Goal: Download file/media

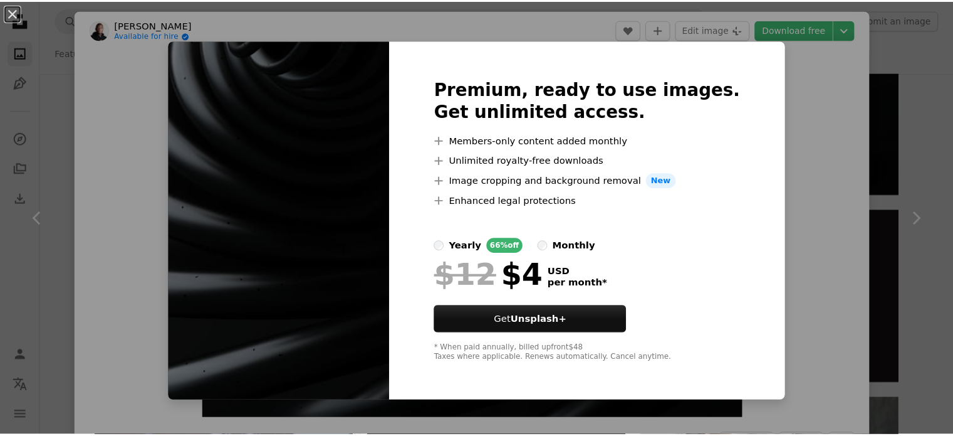
scroll to position [3352, 0]
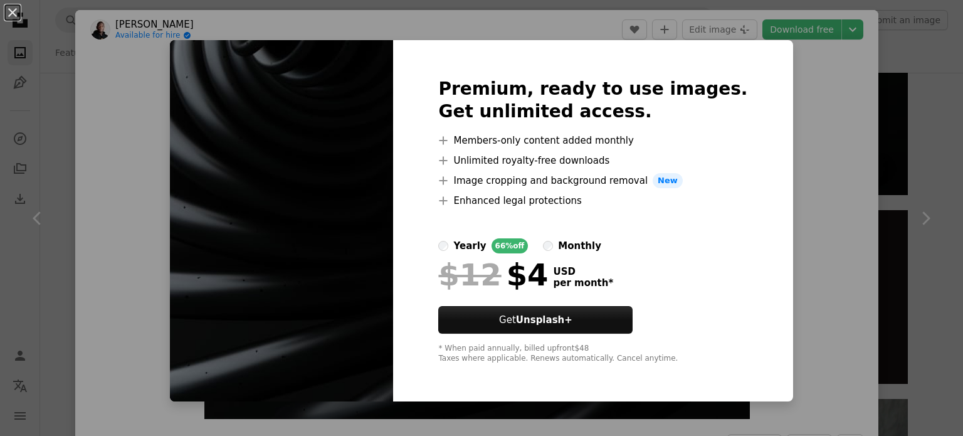
click at [781, 229] on div "An X shape Premium, ready to use images. Get unlimited access. A plus sign Memb…" at bounding box center [481, 218] width 963 height 436
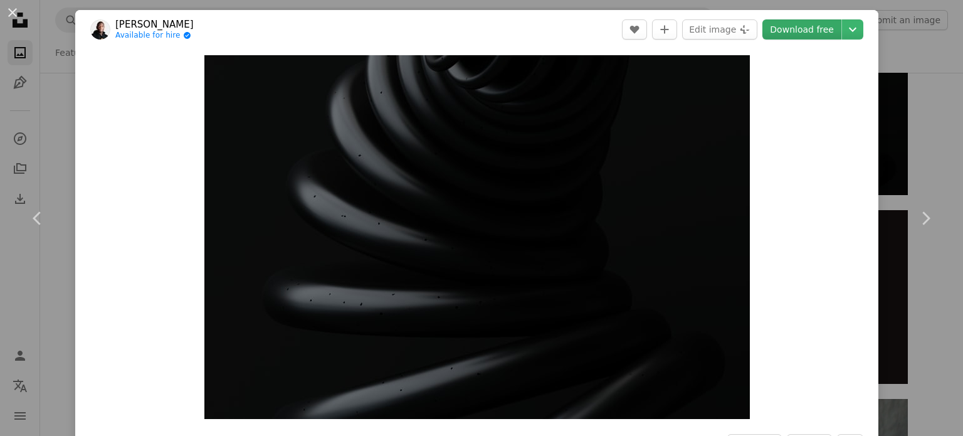
click at [800, 29] on link "Download free" at bounding box center [801, 29] width 79 height 20
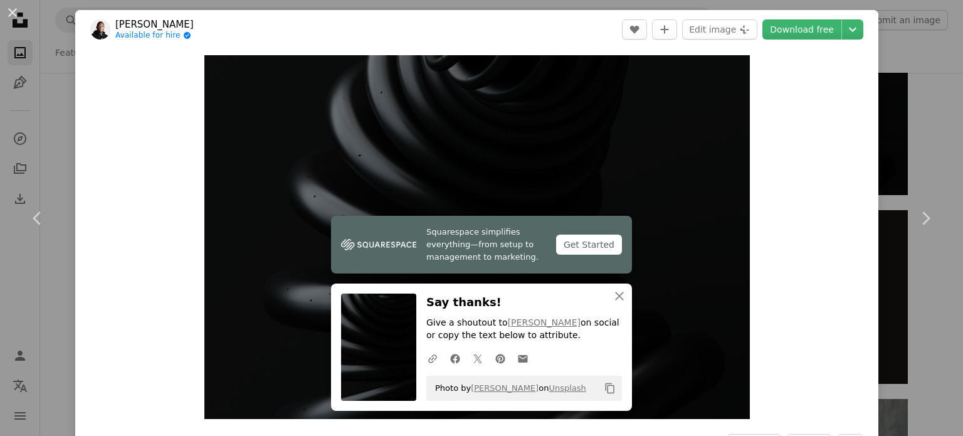
drag, startPoint x: 5, startPoint y: 17, endPoint x: 13, endPoint y: 11, distance: 10.3
click at [13, 11] on button "An X shape" at bounding box center [12, 12] width 15 height 15
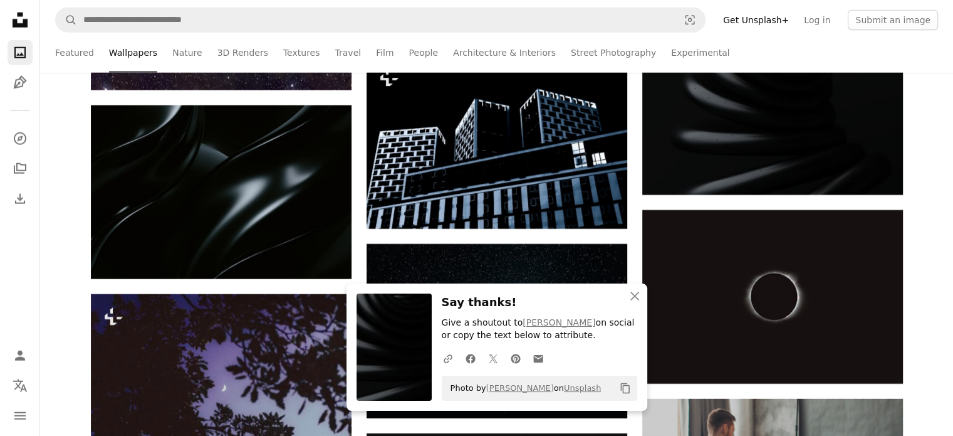
click at [13, 11] on icon "Unsplash logo Unsplash Home" at bounding box center [20, 20] width 25 height 25
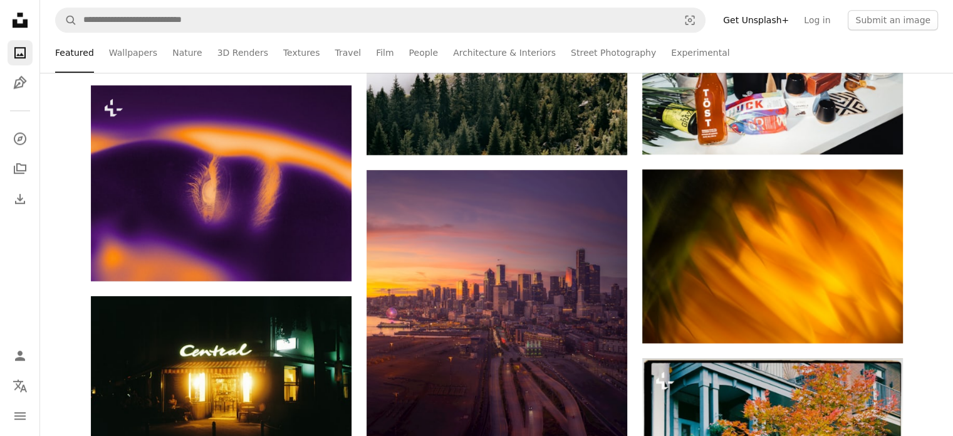
scroll to position [1138, 0]
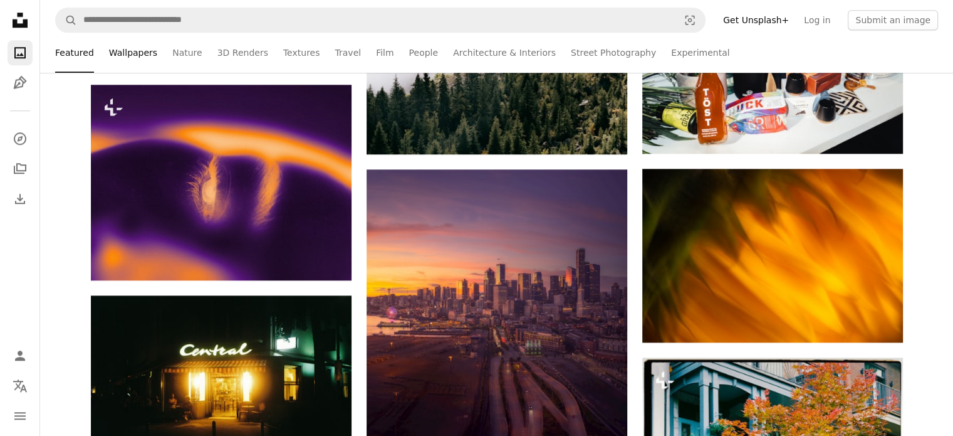
click at [141, 50] on link "Wallpapers" at bounding box center [133, 53] width 48 height 40
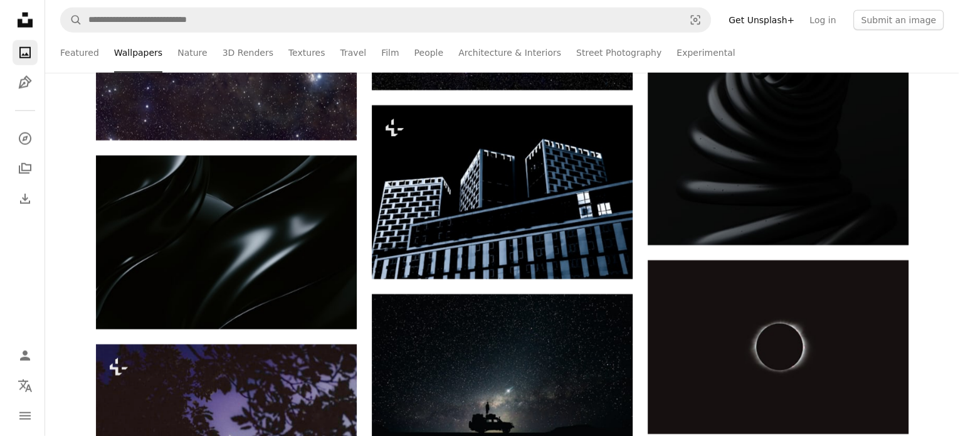
scroll to position [3303, 0]
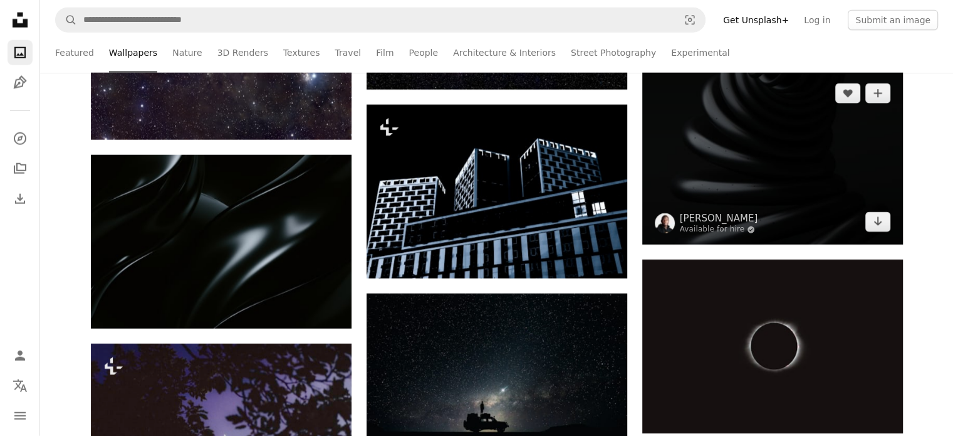
click at [723, 192] on img at bounding box center [773, 158] width 261 height 174
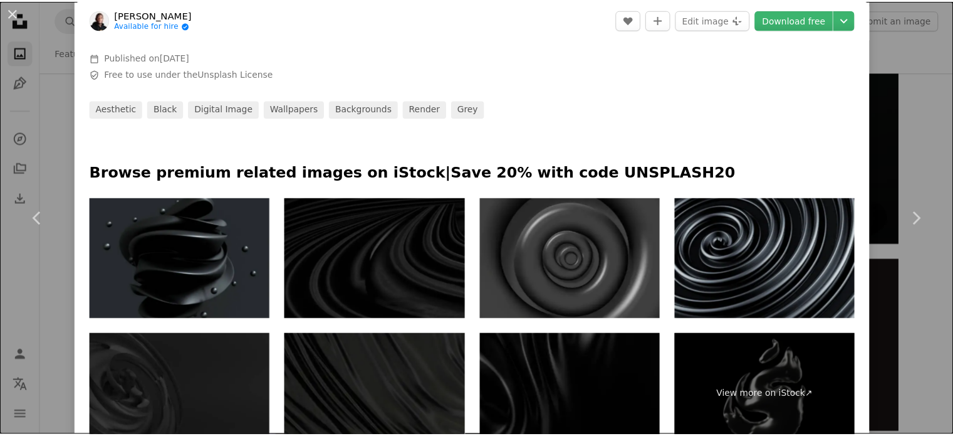
scroll to position [546, 0]
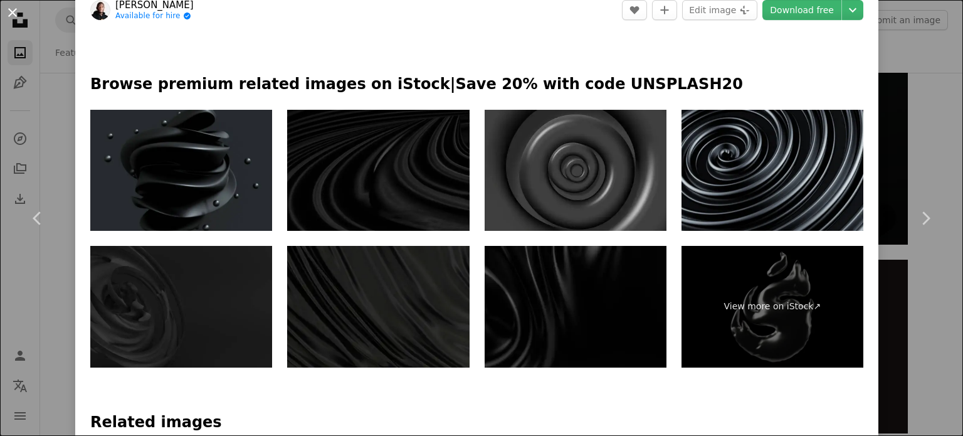
click at [10, 5] on button "An X shape" at bounding box center [12, 12] width 15 height 15
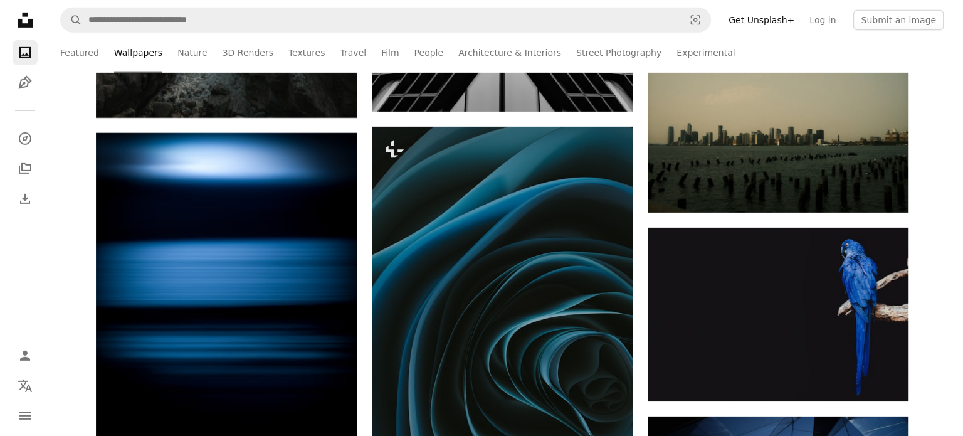
scroll to position [4073, 0]
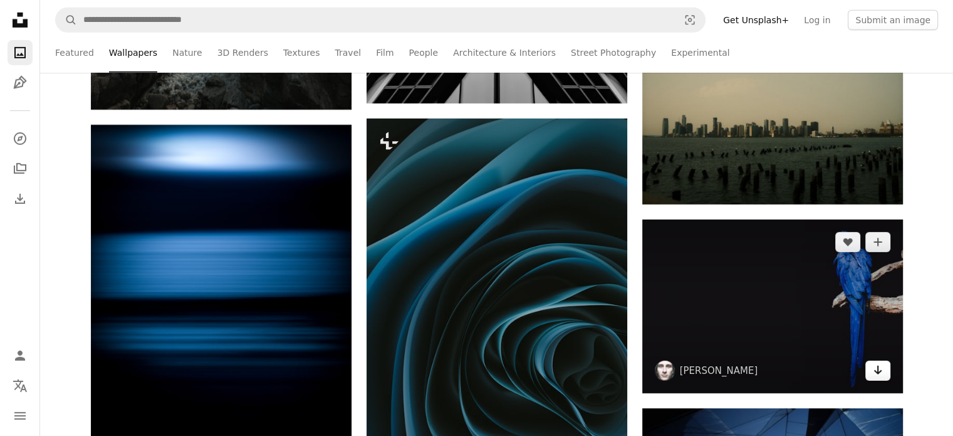
click at [882, 367] on icon "Arrow pointing down" at bounding box center [878, 369] width 10 height 15
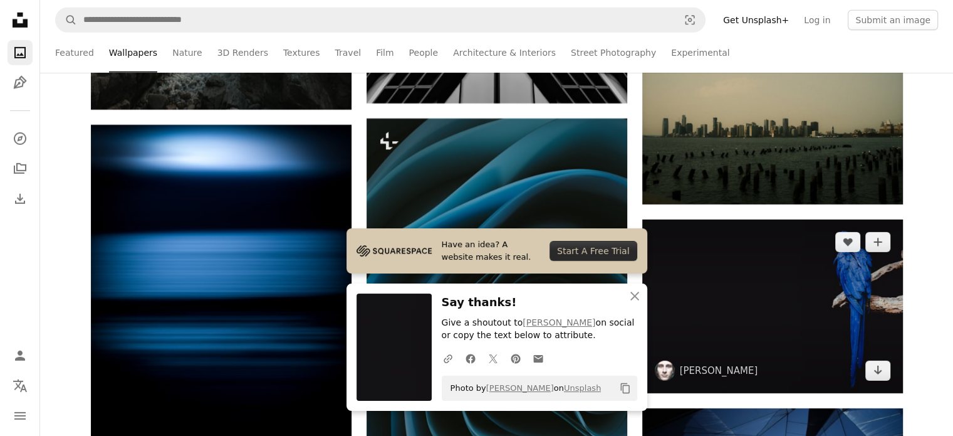
click at [794, 300] on img at bounding box center [773, 306] width 261 height 174
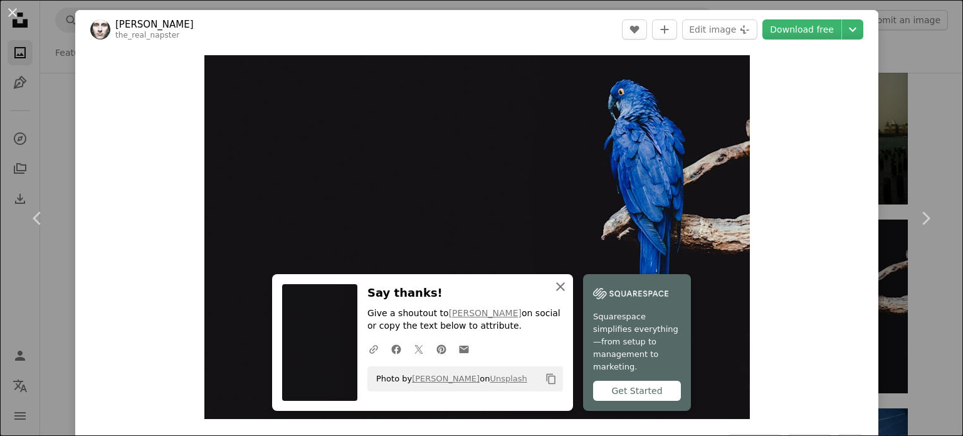
click at [559, 291] on icon "An X shape" at bounding box center [560, 286] width 15 height 15
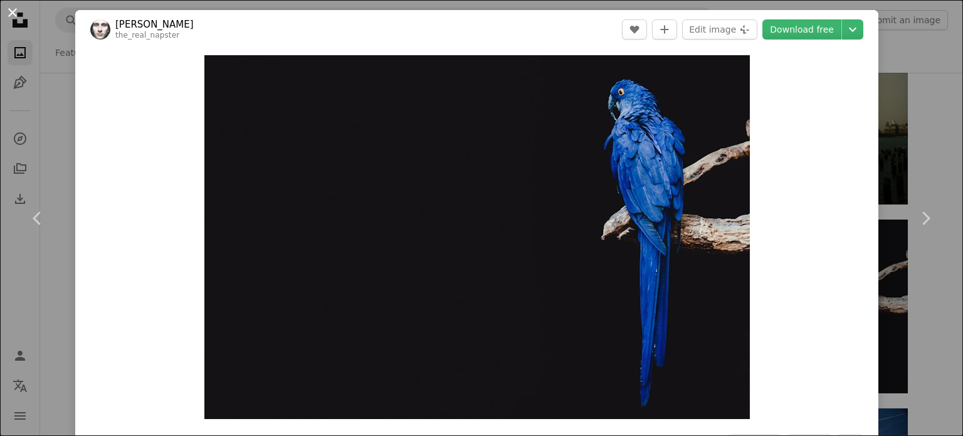
click at [10, 10] on button "An X shape" at bounding box center [12, 12] width 15 height 15
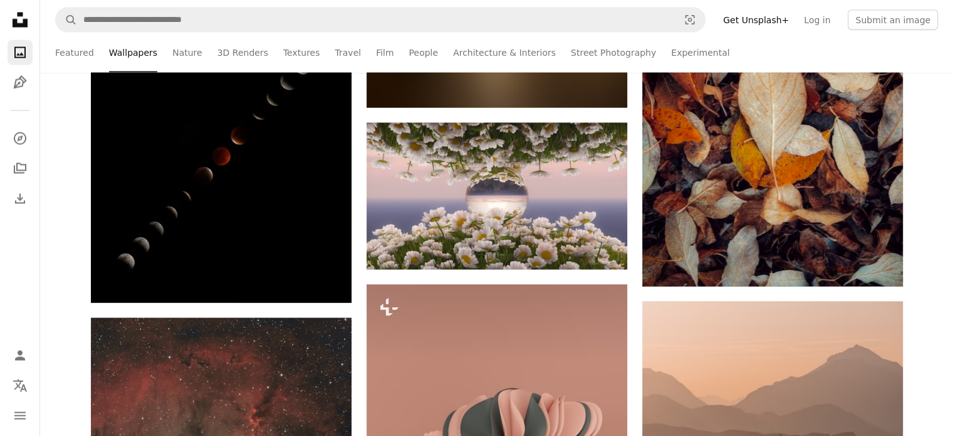
scroll to position [7214, 0]
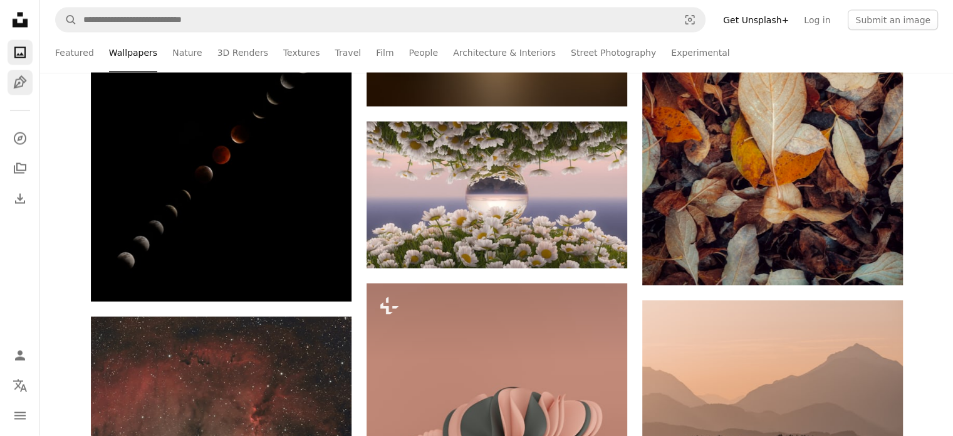
click at [8, 75] on link "Pen Tool" at bounding box center [20, 82] width 25 height 25
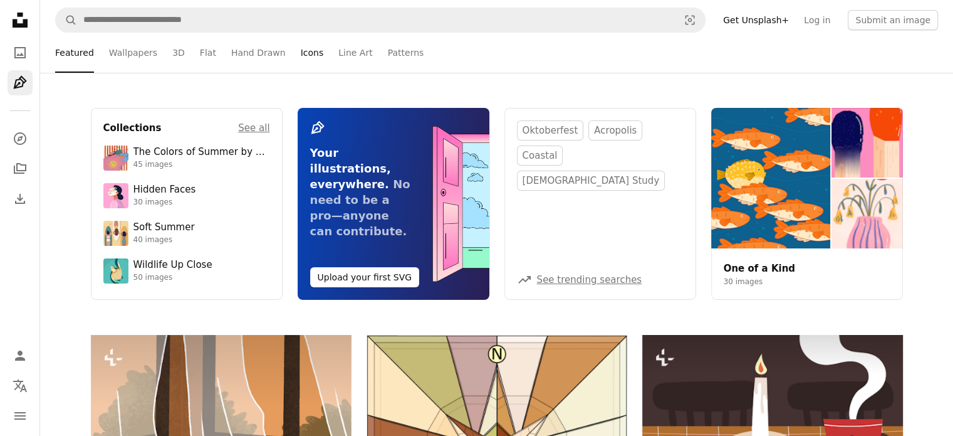
click at [301, 55] on link "Icons" at bounding box center [312, 53] width 23 height 40
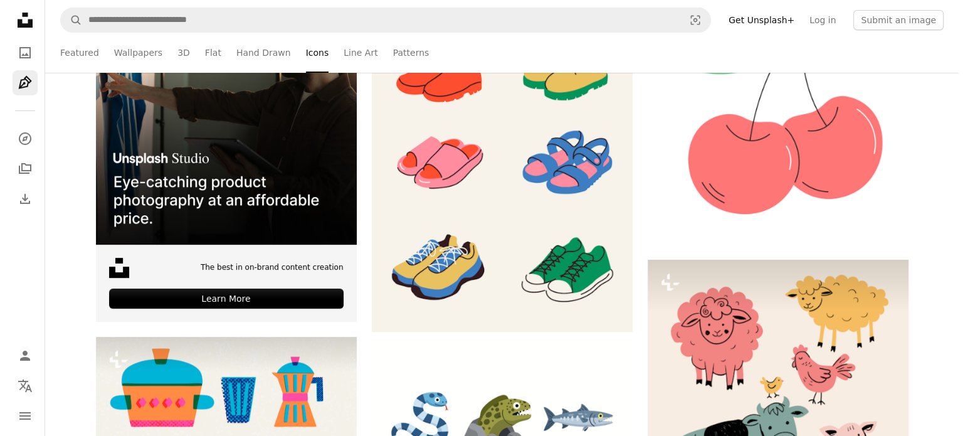
scroll to position [338, 0]
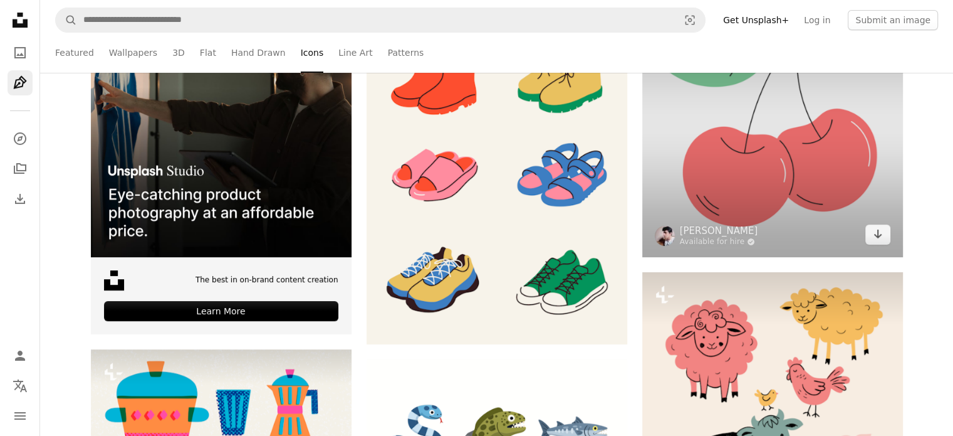
click at [780, 176] on img at bounding box center [773, 126] width 261 height 261
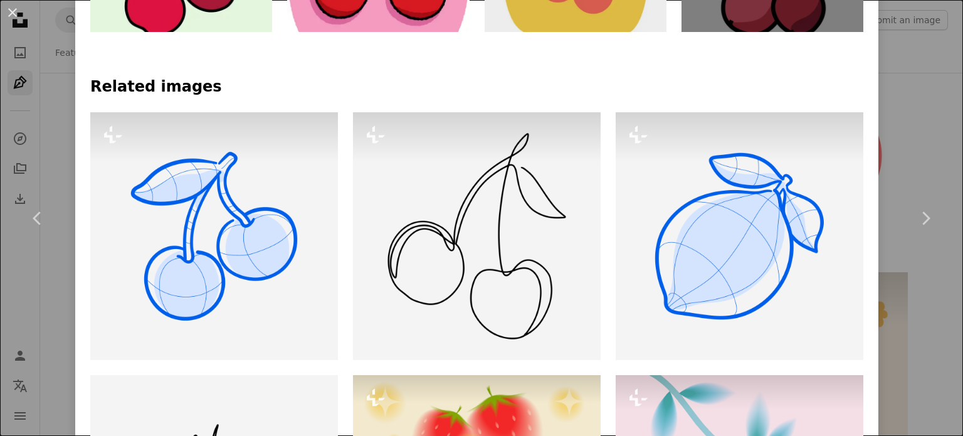
scroll to position [882, 0]
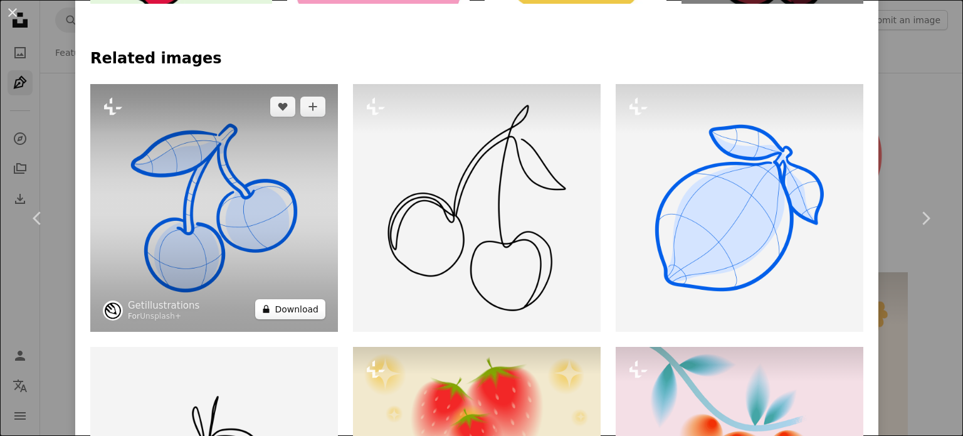
click at [295, 304] on button "A lock Download" at bounding box center [290, 309] width 70 height 20
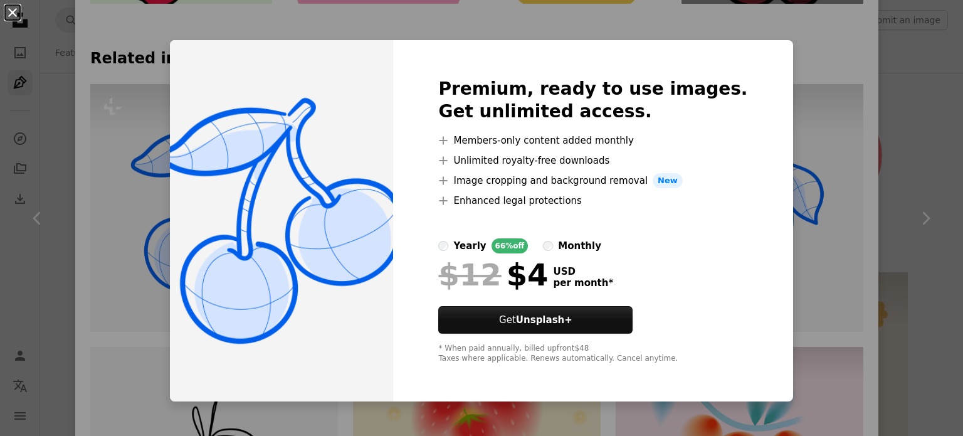
click at [13, 14] on button "An X shape" at bounding box center [12, 12] width 15 height 15
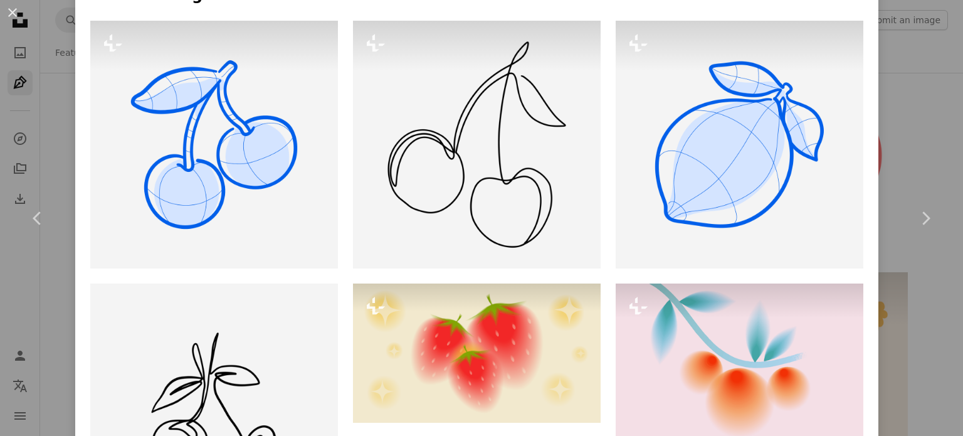
scroll to position [919, 0]
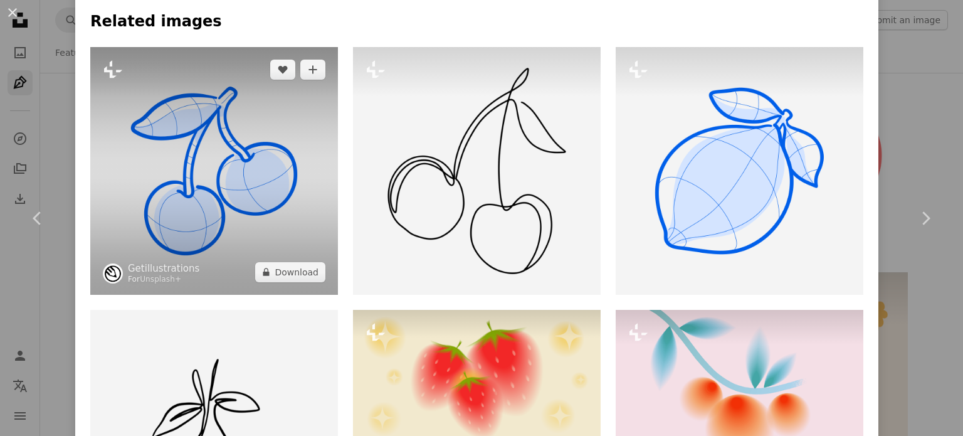
click at [150, 144] on img at bounding box center [214, 171] width 248 height 248
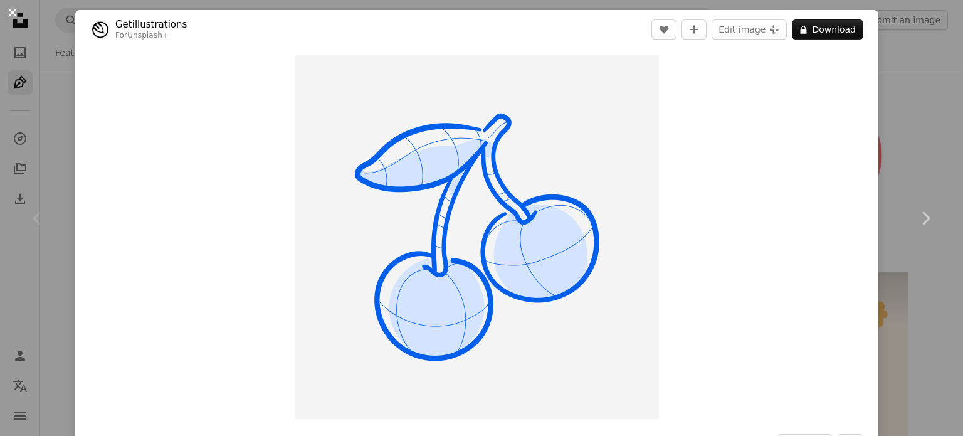
click at [18, 14] on button "An X shape" at bounding box center [12, 12] width 15 height 15
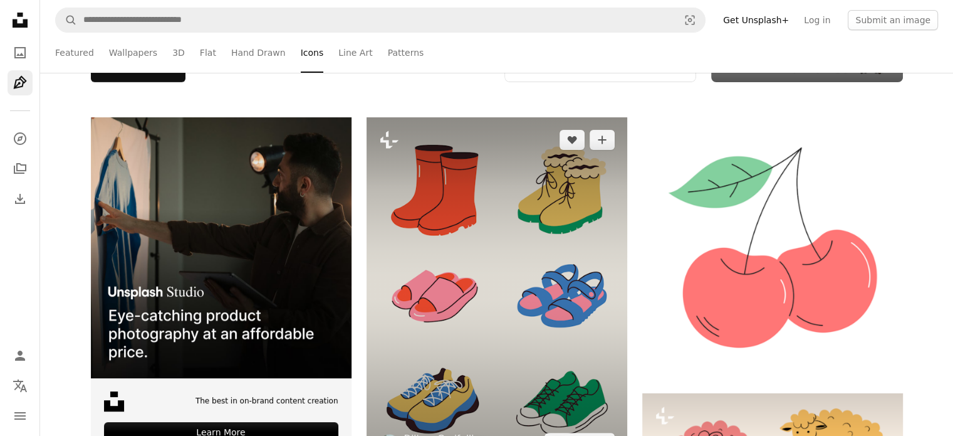
scroll to position [92, 0]
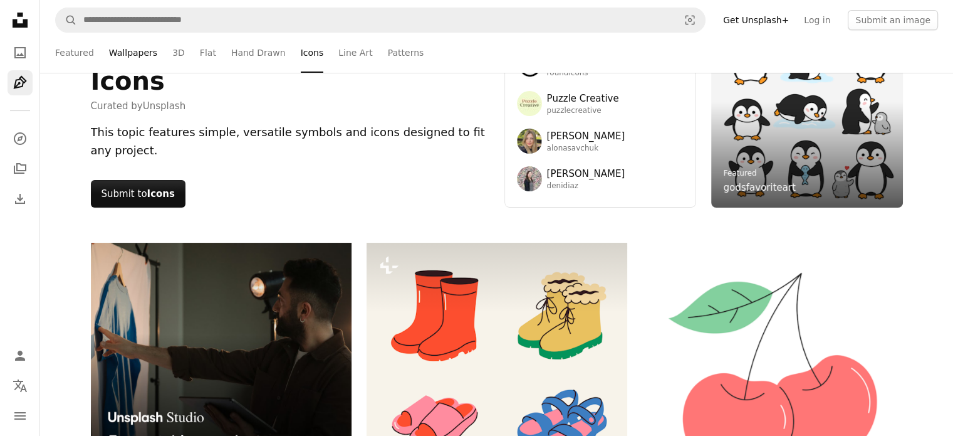
click at [122, 50] on link "Wallpapers" at bounding box center [133, 53] width 48 height 40
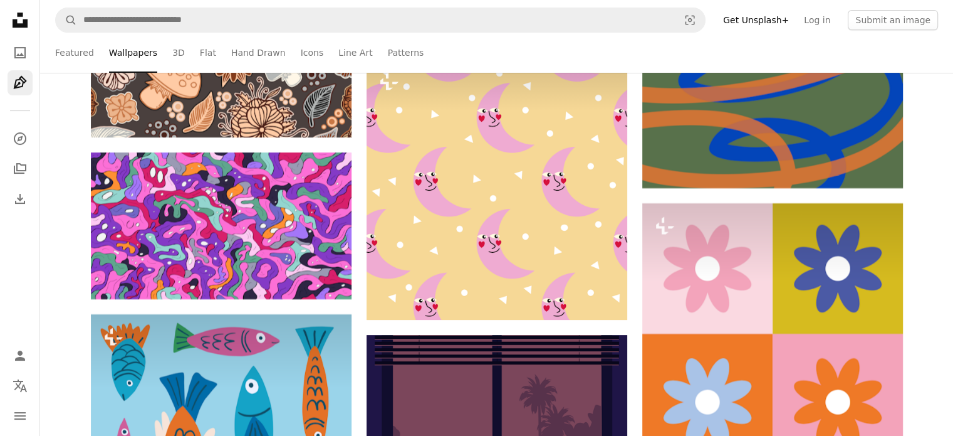
scroll to position [14330, 0]
